Goal: Task Accomplishment & Management: Manage account settings

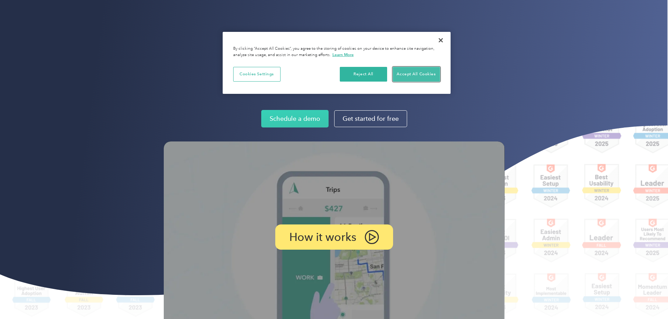
click at [413, 73] on button "Accept All Cookies" at bounding box center [416, 74] width 47 height 15
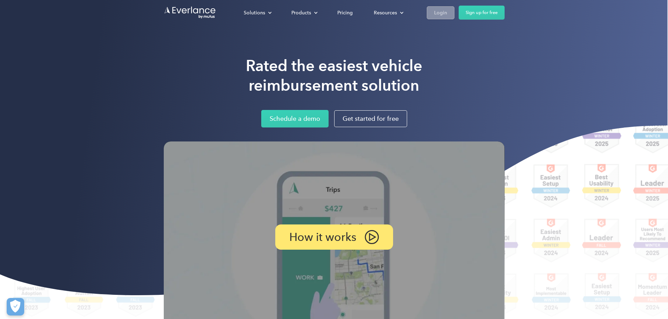
click at [447, 15] on div "Login" at bounding box center [440, 12] width 13 height 9
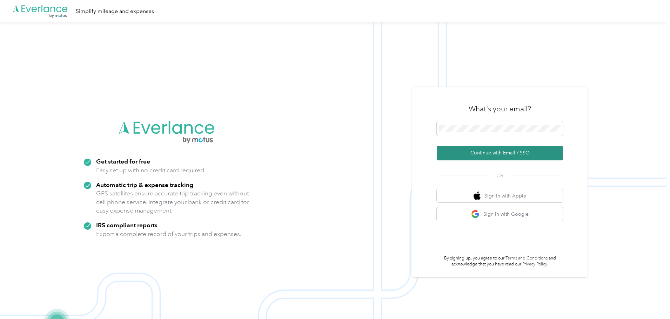
click at [503, 156] on button "Continue with Email / SSO" at bounding box center [499, 153] width 126 height 15
click at [494, 155] on button "Continue with Email / SSO" at bounding box center [499, 153] width 126 height 15
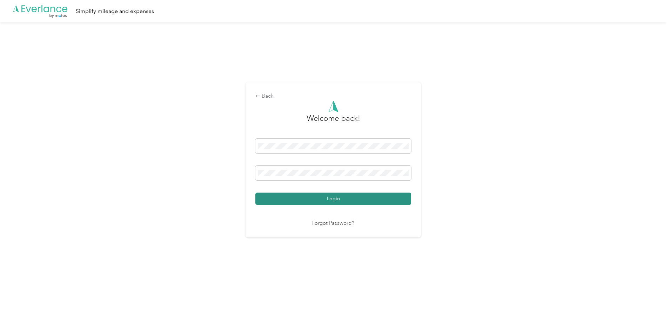
click at [329, 196] on button "Login" at bounding box center [333, 199] width 156 height 12
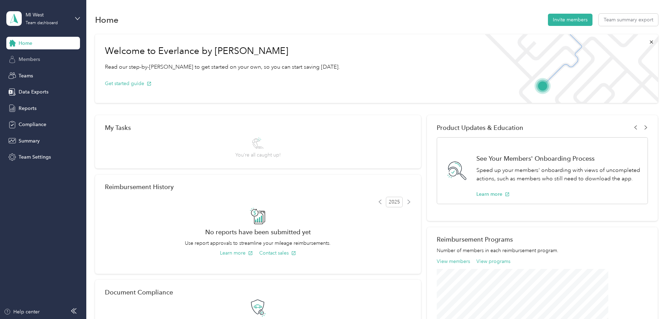
click at [28, 57] on span "Members" at bounding box center [29, 59] width 21 height 7
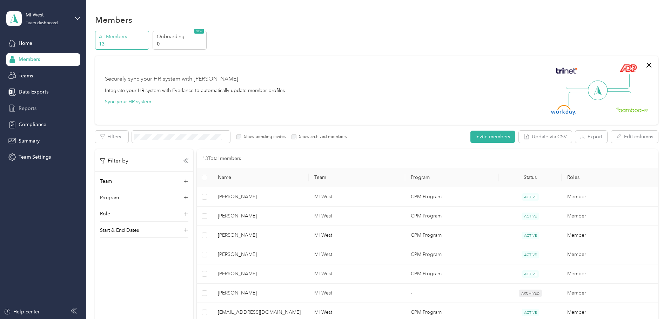
click at [32, 105] on span "Reports" at bounding box center [28, 108] width 18 height 7
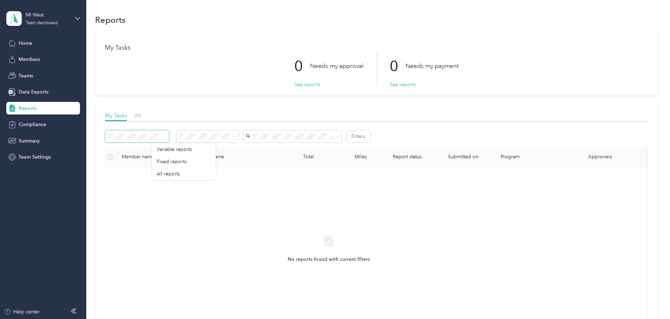
click at [167, 136] on span at bounding box center [164, 136] width 6 height 7
click at [31, 73] on span "Teams" at bounding box center [26, 75] width 14 height 7
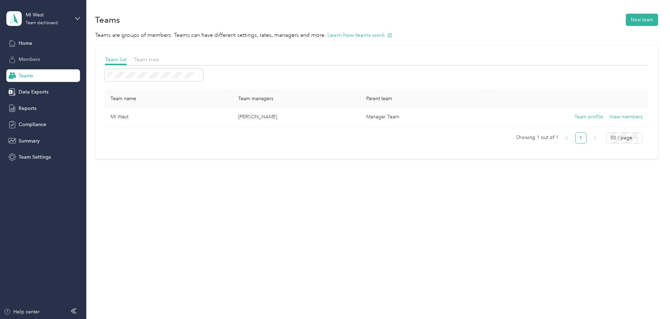
click at [32, 57] on span "Members" at bounding box center [29, 59] width 21 height 7
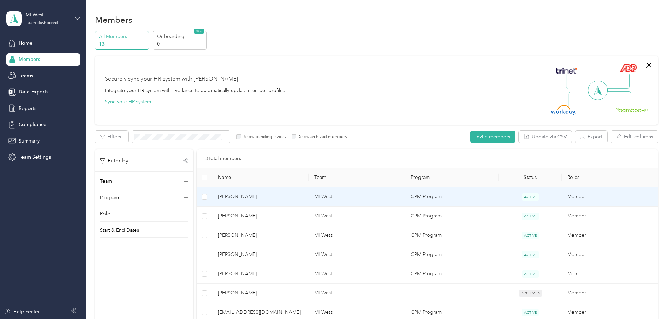
click at [294, 195] on span "[PERSON_NAME]" at bounding box center [260, 197] width 85 height 8
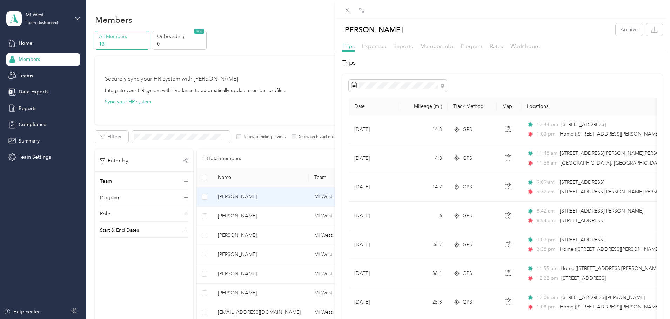
click at [403, 47] on span "Reports" at bounding box center [403, 46] width 20 height 7
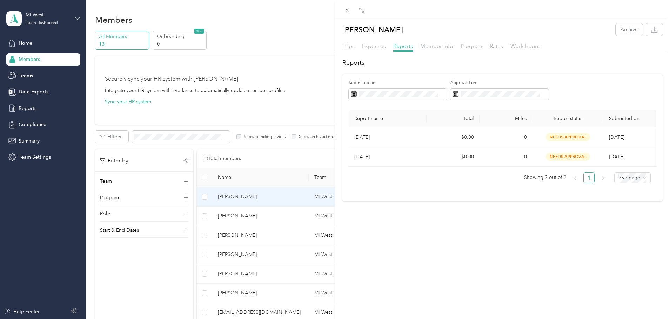
click at [280, 213] on div "[PERSON_NAME] Archive Trips Expenses Reports Member info Program Rates Work hou…" at bounding box center [335, 159] width 670 height 319
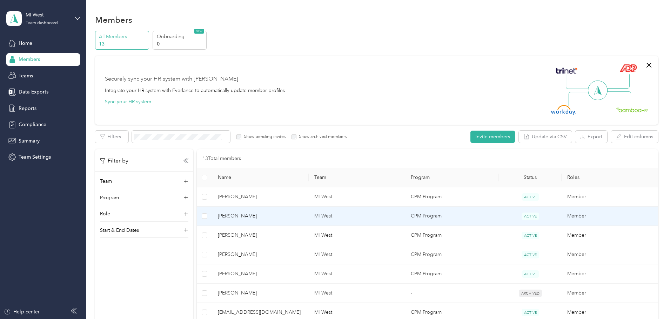
click at [280, 216] on span "[PERSON_NAME]" at bounding box center [260, 216] width 85 height 8
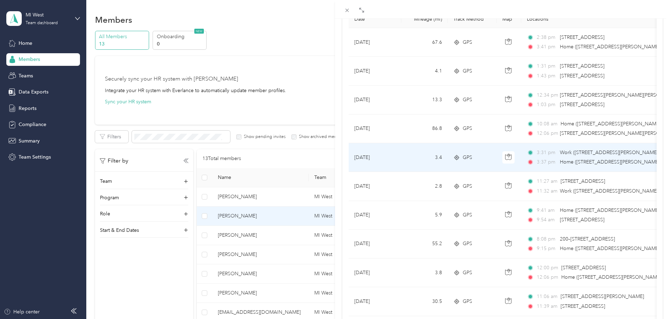
scroll to position [70, 0]
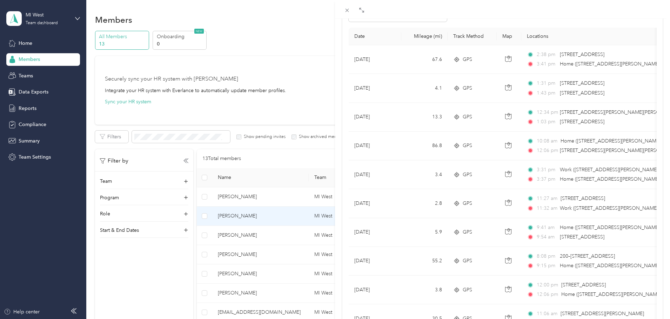
click at [277, 235] on div "[PERSON_NAME] Archive Trips Expenses Reports Member info Program Rates Work hou…" at bounding box center [335, 159] width 670 height 319
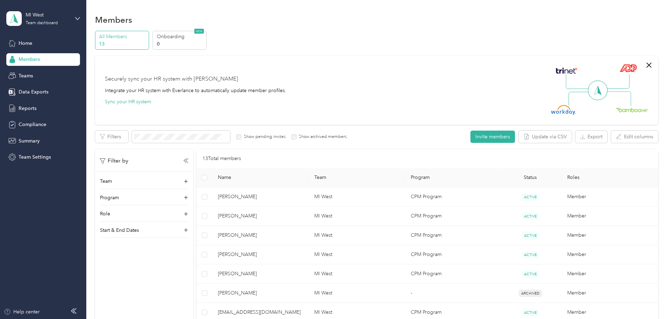
scroll to position [34, 0]
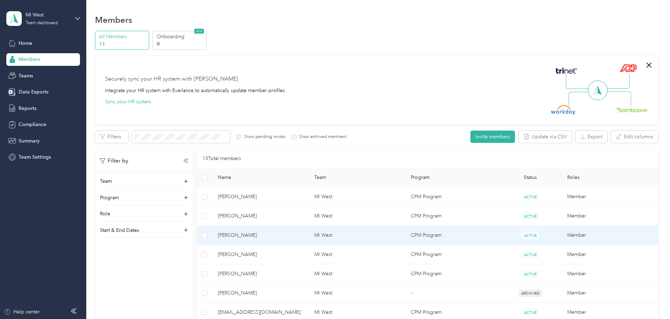
click at [284, 235] on span "[PERSON_NAME]" at bounding box center [260, 236] width 85 height 8
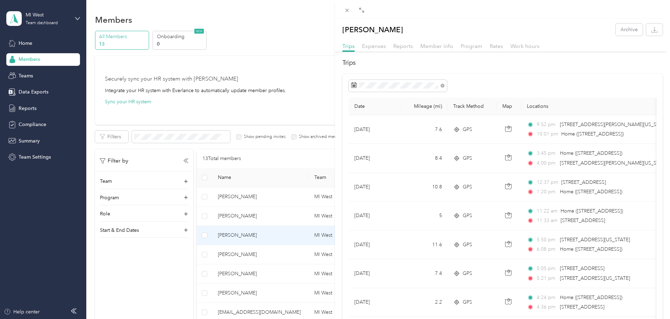
click at [277, 256] on div "[PERSON_NAME] Archive Trips Expenses Reports Member info Program Rates Work hou…" at bounding box center [335, 159] width 670 height 319
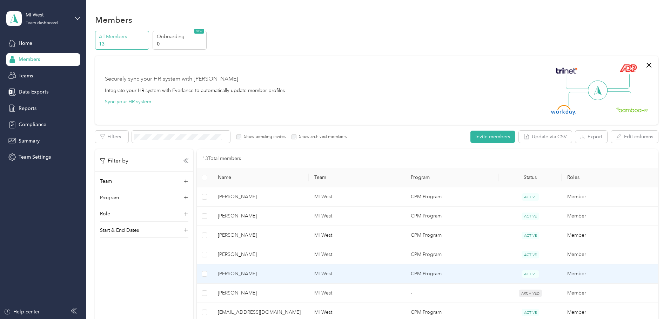
click at [288, 274] on span "[PERSON_NAME]" at bounding box center [260, 274] width 85 height 8
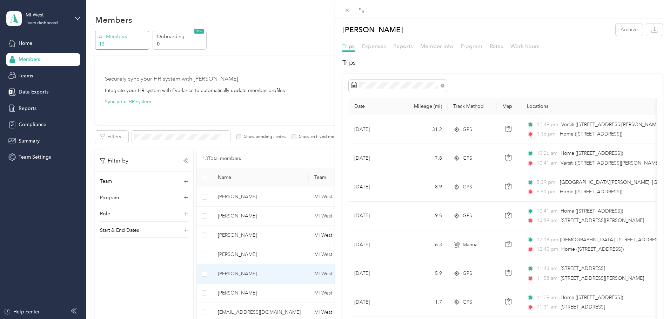
click at [287, 311] on div "[PERSON_NAME] Archive Trips Expenses Reports Member info Program Rates Work hou…" at bounding box center [335, 159] width 670 height 319
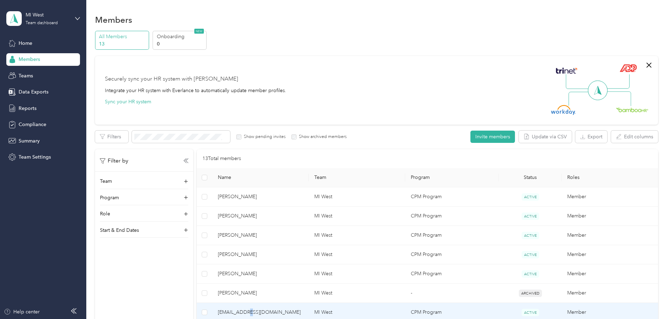
click at [288, 312] on span "[EMAIL_ADDRESS][DOMAIN_NAME]" at bounding box center [260, 313] width 85 height 8
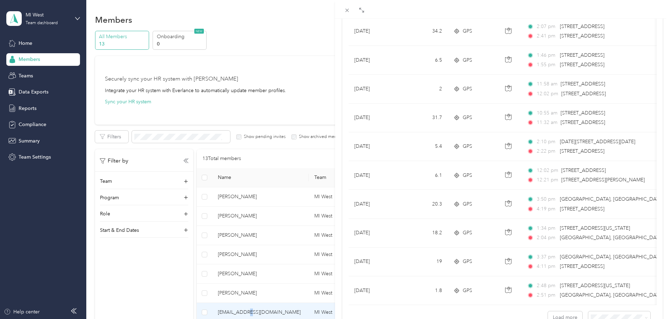
scroll to position [576, 0]
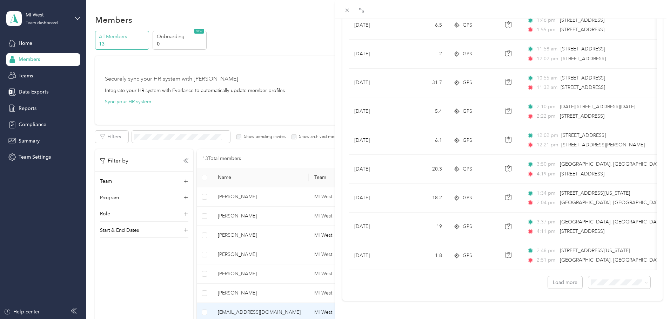
click at [293, 218] on div "[EMAIL_ADDRESS][DOMAIN_NAME] Archive Trips Expenses Reports Member info Program…" at bounding box center [335, 159] width 670 height 319
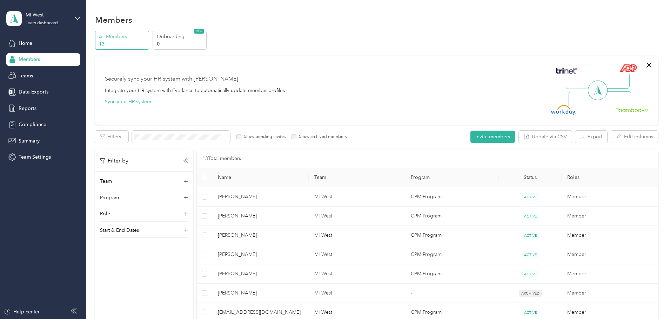
scroll to position [34, 0]
click at [293, 215] on div at bounding box center [335, 159] width 670 height 319
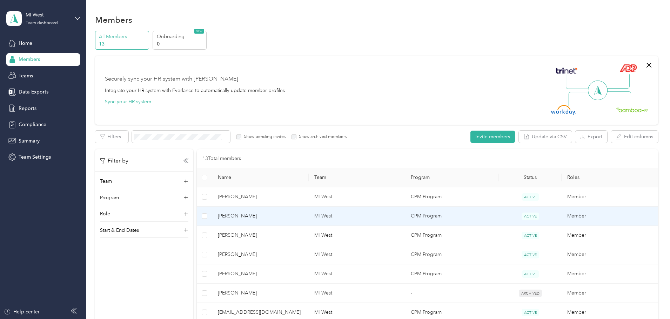
click at [271, 216] on span "[PERSON_NAME]" at bounding box center [260, 216] width 85 height 8
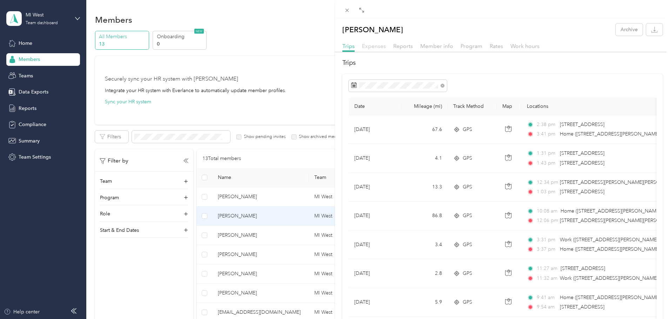
click at [375, 49] on span "Expenses" at bounding box center [374, 46] width 24 height 7
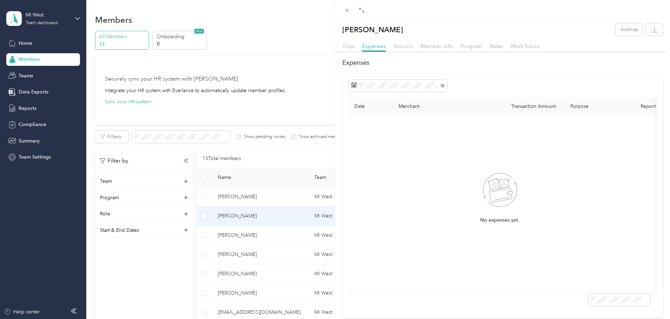
click at [402, 47] on span "Reports" at bounding box center [403, 46] width 20 height 7
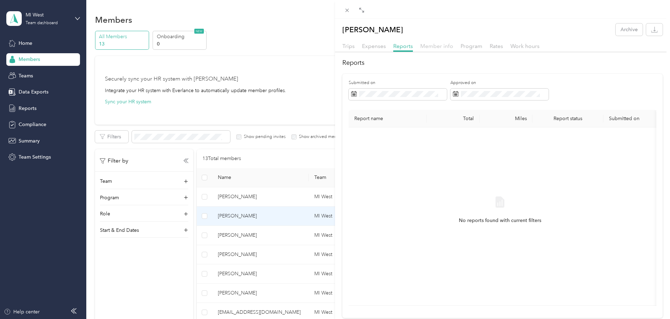
click at [439, 47] on span "Member info" at bounding box center [436, 46] width 33 height 7
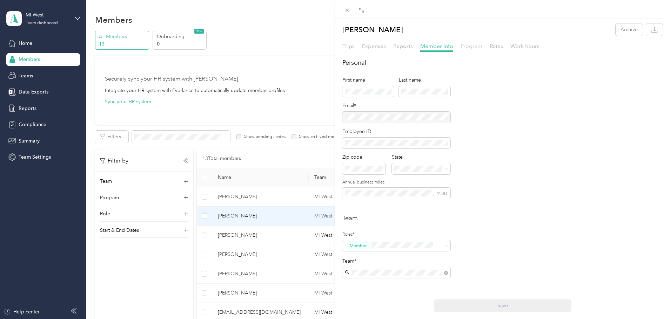
click at [469, 45] on span "Program" at bounding box center [471, 46] width 22 height 7
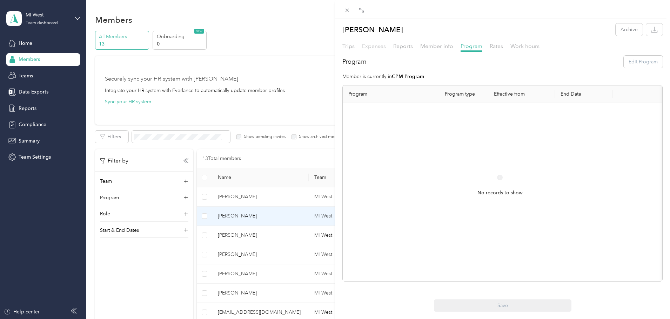
click at [381, 47] on span "Expenses" at bounding box center [374, 46] width 24 height 7
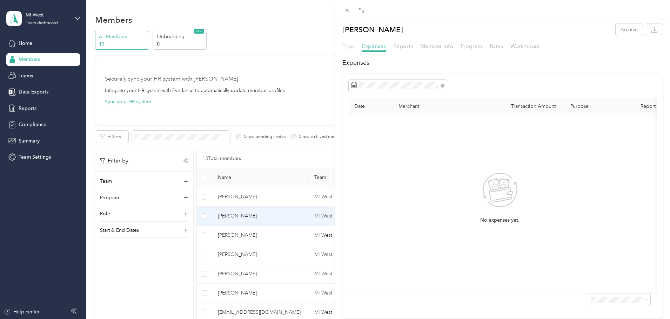
click at [348, 46] on span "Trips" at bounding box center [348, 46] width 12 height 7
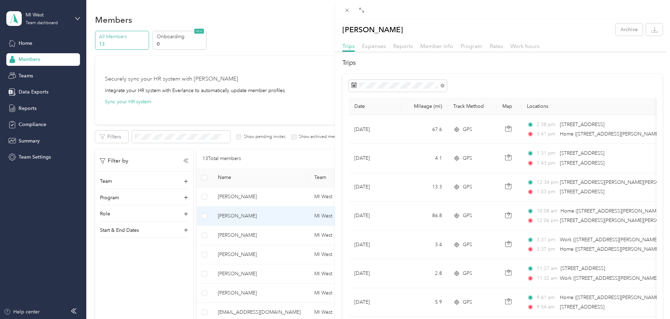
click at [40, 92] on div "[PERSON_NAME] Archive Trips Expenses Reports Member info Program Rates Work hou…" at bounding box center [335, 159] width 670 height 319
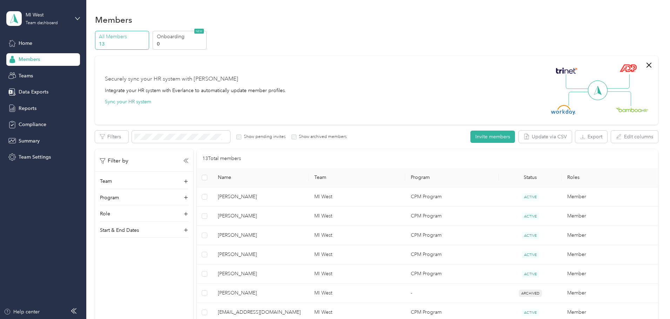
click at [30, 91] on div at bounding box center [335, 159] width 670 height 319
click at [25, 92] on span "Data Exports" at bounding box center [34, 91] width 30 height 7
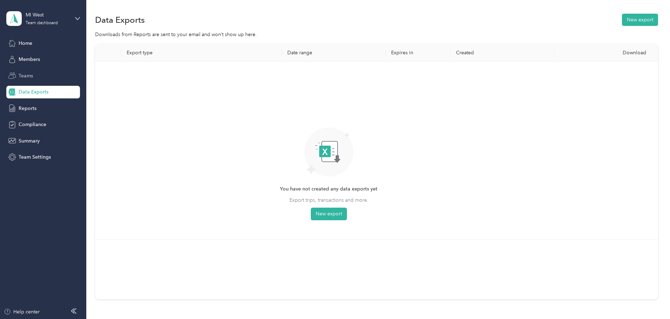
click at [26, 75] on span "Teams" at bounding box center [26, 75] width 14 height 7
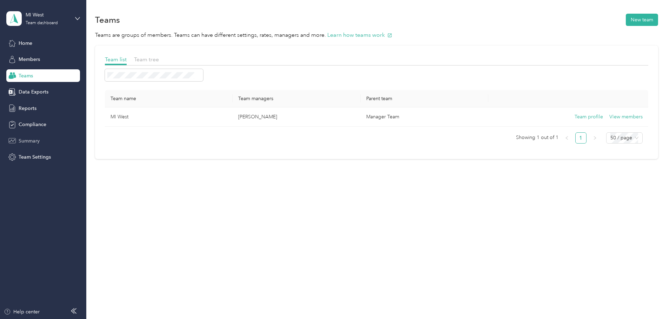
click at [37, 140] on span "Summary" at bounding box center [29, 140] width 21 height 7
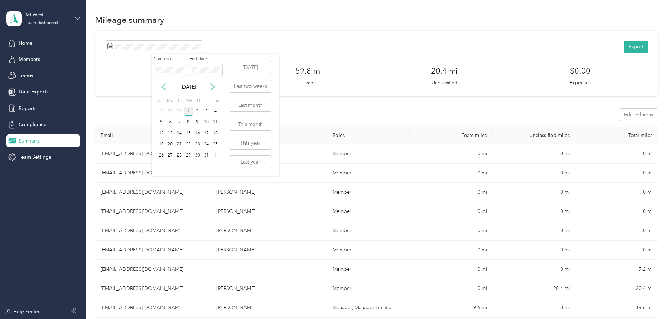
click at [165, 88] on icon at bounding box center [163, 86] width 7 height 7
click at [506, 56] on div "Export 90 mi All miles 59.8 mi Team 20.4 mi Unclassified $0.00 Expenses" at bounding box center [376, 64] width 543 height 46
click at [24, 101] on div "Home Members Teams Data Exports Reports Compliance Summary Team Settings" at bounding box center [43, 100] width 74 height 127
click at [24, 107] on span "Reports" at bounding box center [28, 108] width 18 height 7
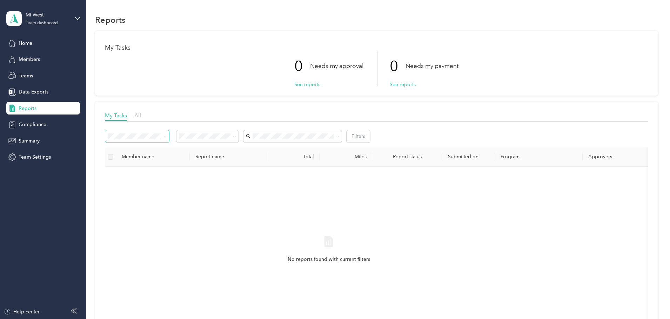
click at [167, 135] on icon at bounding box center [164, 136] width 3 height 3
click at [308, 85] on button "See reports" at bounding box center [307, 84] width 26 height 7
click at [405, 86] on button "See reports" at bounding box center [402, 84] width 26 height 7
click at [41, 94] on span "Data Exports" at bounding box center [34, 91] width 30 height 7
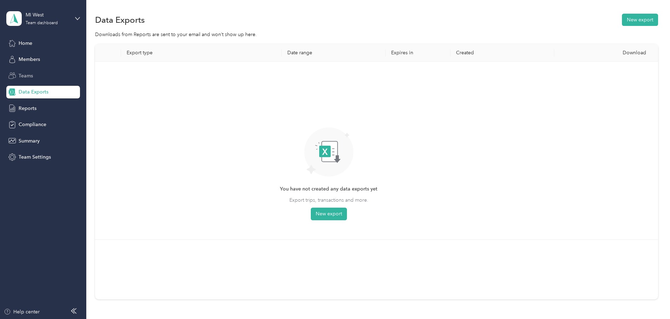
click at [34, 79] on div "Teams" at bounding box center [43, 75] width 74 height 13
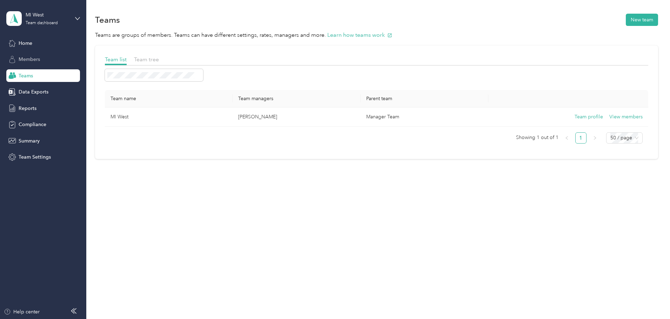
click at [33, 56] on span "Members" at bounding box center [29, 59] width 21 height 7
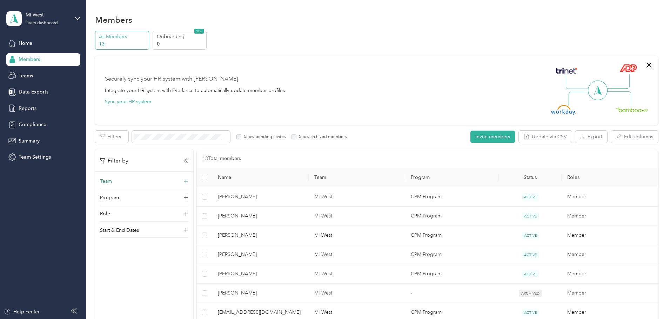
click at [188, 182] on div "Team" at bounding box center [144, 183] width 88 height 11
click at [33, 42] on div "Home" at bounding box center [43, 43] width 74 height 13
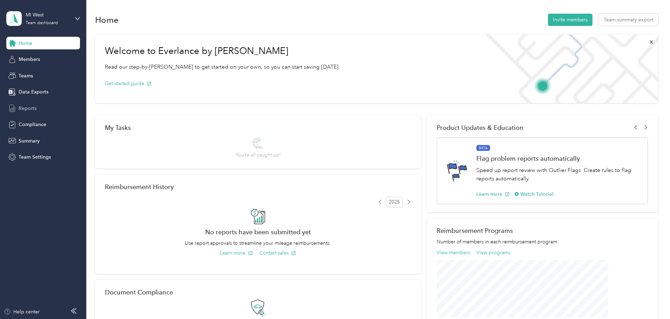
click at [32, 108] on span "Reports" at bounding box center [28, 108] width 18 height 7
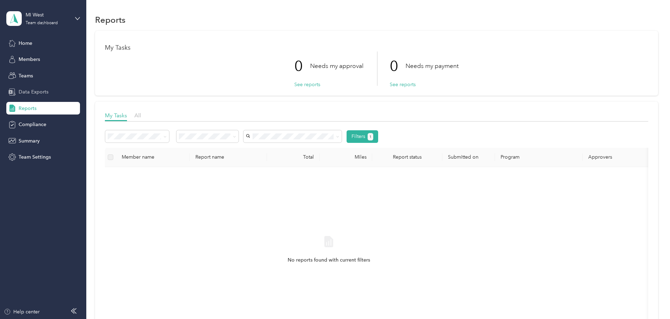
click at [34, 94] on span "Data Exports" at bounding box center [34, 91] width 30 height 7
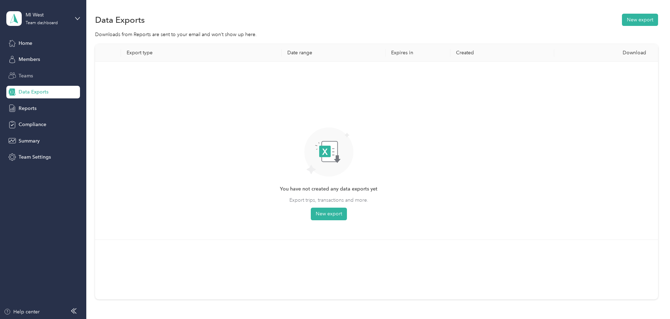
click at [23, 75] on span "Teams" at bounding box center [26, 75] width 14 height 7
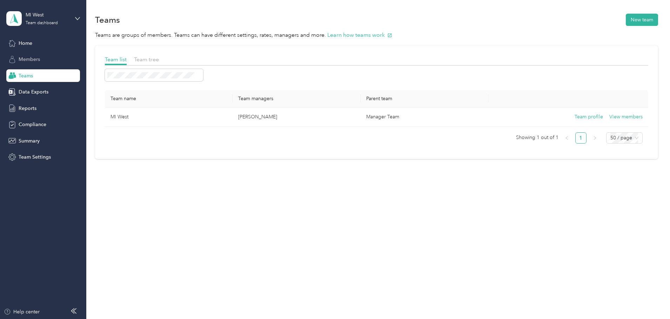
click at [27, 60] on span "Members" at bounding box center [29, 59] width 21 height 7
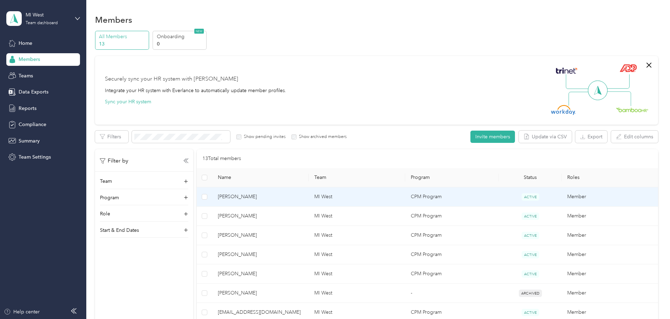
click at [300, 197] on span "[PERSON_NAME]" at bounding box center [260, 197] width 85 height 8
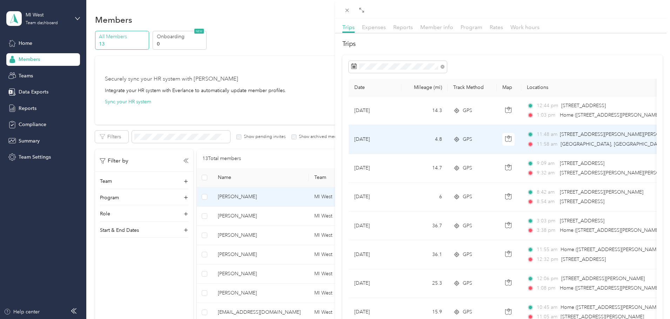
scroll to position [35, 0]
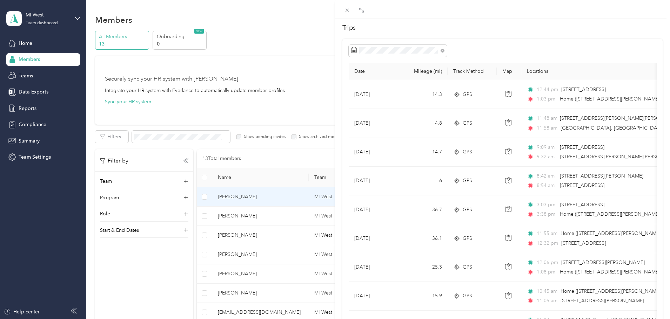
click at [293, 216] on div "[PERSON_NAME] Archive Trips Expenses Reports Member info Program Rates Work hou…" at bounding box center [335, 159] width 670 height 319
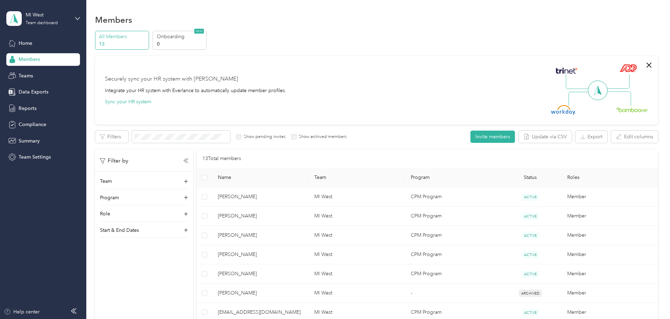
scroll to position [34, 0]
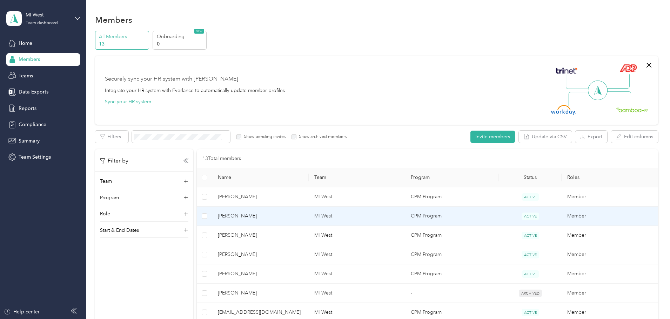
click at [297, 217] on span "[PERSON_NAME]" at bounding box center [260, 216] width 85 height 8
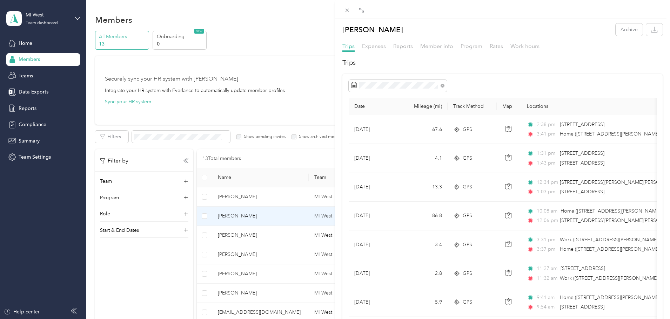
click at [287, 311] on div "[PERSON_NAME] Archive Trips Expenses Reports Member info Program Rates Work hou…" at bounding box center [335, 159] width 670 height 319
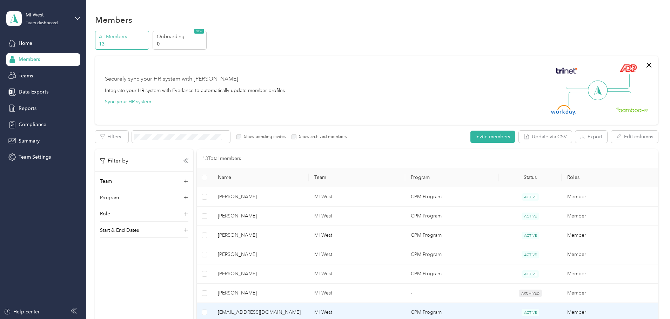
click at [282, 311] on span "[EMAIL_ADDRESS][DOMAIN_NAME]" at bounding box center [260, 313] width 85 height 8
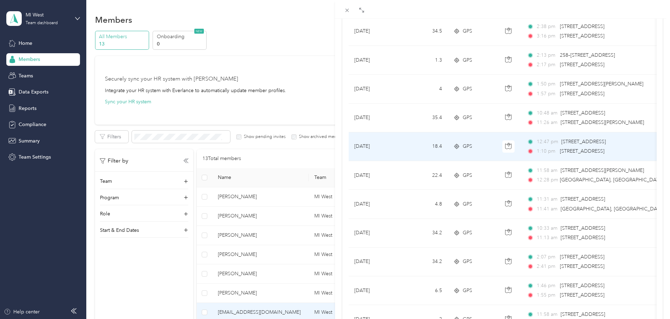
scroll to position [316, 0]
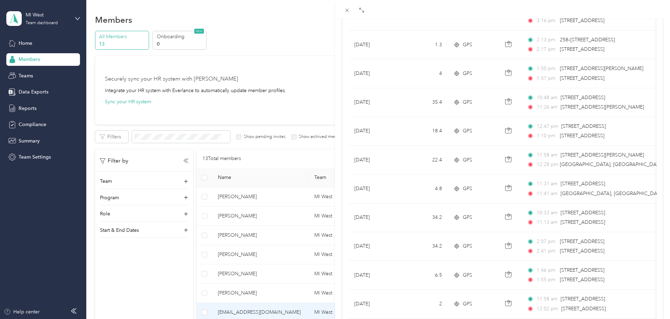
click at [98, 95] on div "[EMAIL_ADDRESS][DOMAIN_NAME] Archive Trips Expenses Reports Member info Program…" at bounding box center [335, 159] width 670 height 319
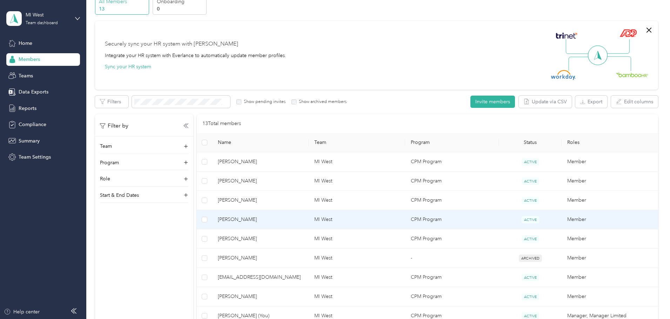
scroll to position [70, 0]
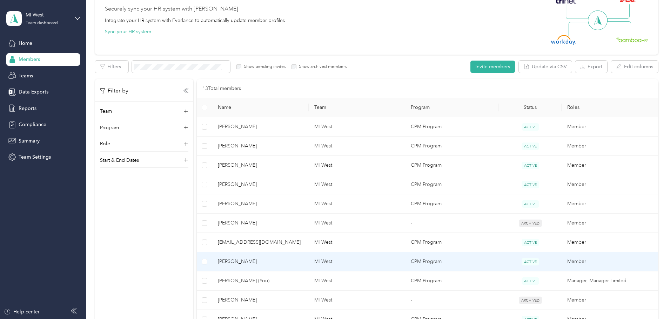
click at [286, 261] on span "[PERSON_NAME]" at bounding box center [260, 262] width 85 height 8
